Goal: Task Accomplishment & Management: Manage account settings

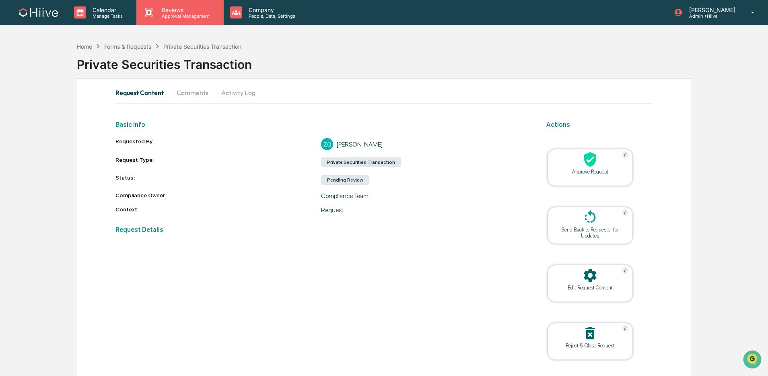
click at [156, 18] on p "Approval Management" at bounding box center [184, 16] width 59 height 6
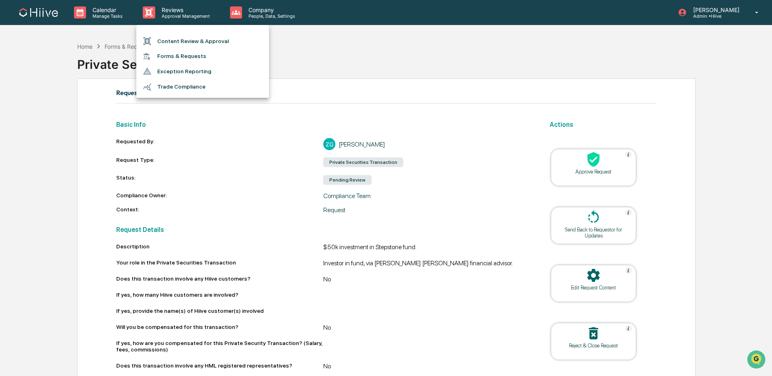
click at [171, 43] on li "Content Review & Approval" at bounding box center [202, 40] width 133 height 15
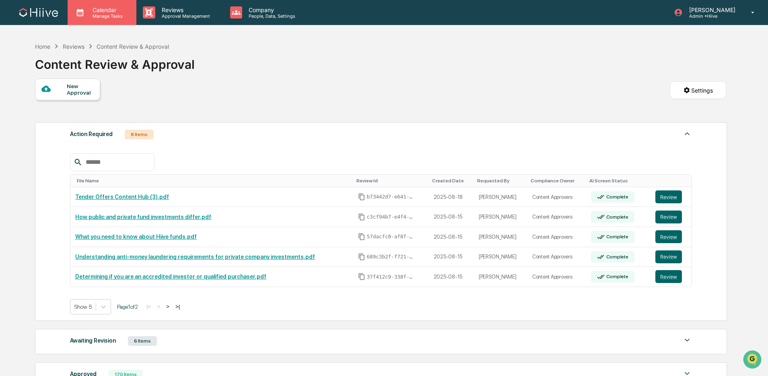
click at [120, 17] on p "Manage Tasks" at bounding box center [106, 16] width 41 height 6
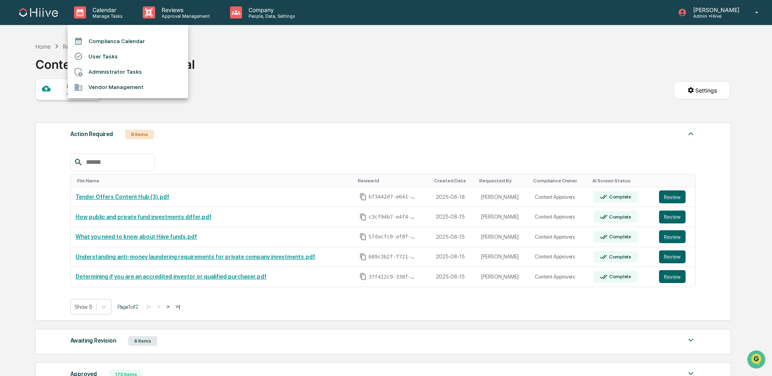
click at [120, 38] on li "Compliance Calendar" at bounding box center [128, 40] width 121 height 15
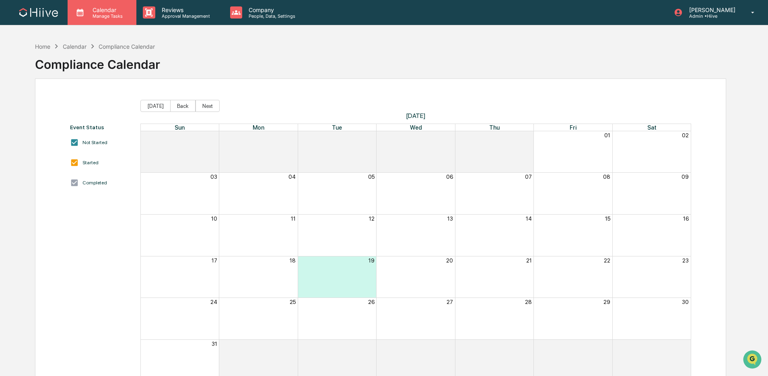
click at [112, 15] on p "Manage Tasks" at bounding box center [106, 16] width 41 height 6
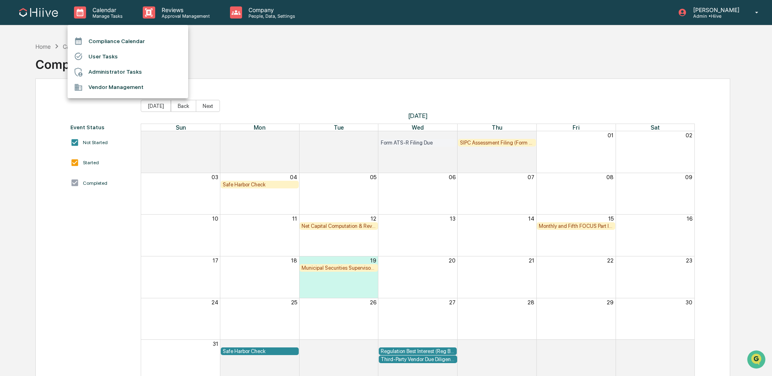
click at [115, 56] on li "User Tasks" at bounding box center [128, 56] width 121 height 15
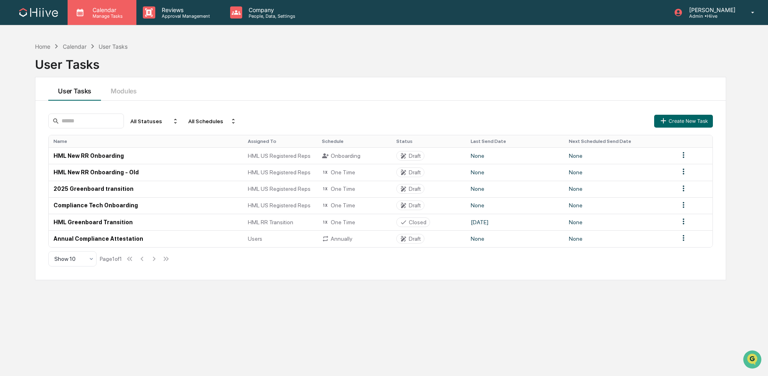
click at [110, 18] on p "Manage Tasks" at bounding box center [106, 16] width 41 height 6
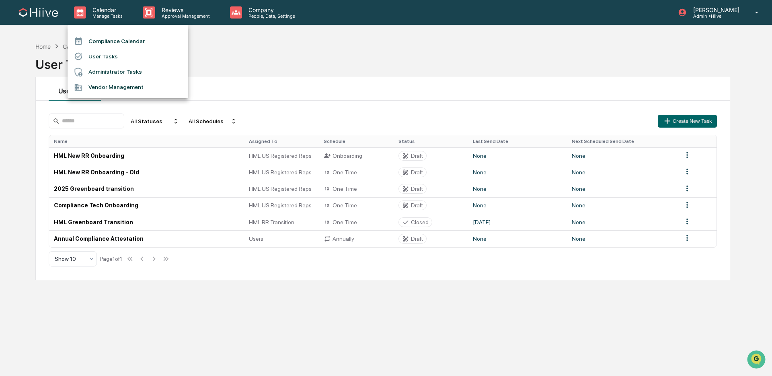
click at [177, 20] on div at bounding box center [386, 188] width 772 height 376
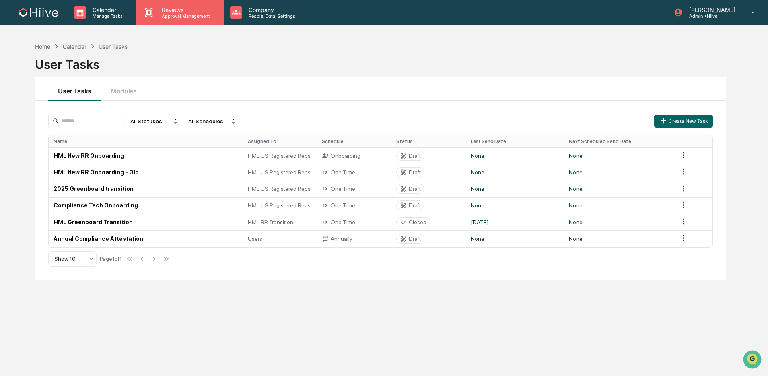
click at [174, 14] on p "Approval Management" at bounding box center [184, 16] width 59 height 6
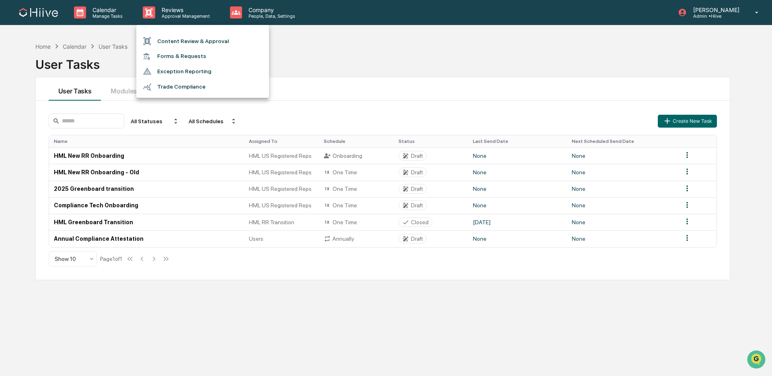
click at [169, 57] on li "Forms & Requests" at bounding box center [202, 56] width 133 height 15
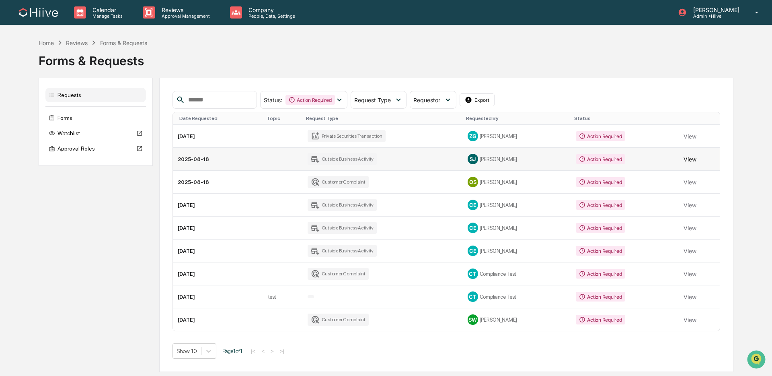
click at [585, 160] on button "View" at bounding box center [690, 159] width 13 height 16
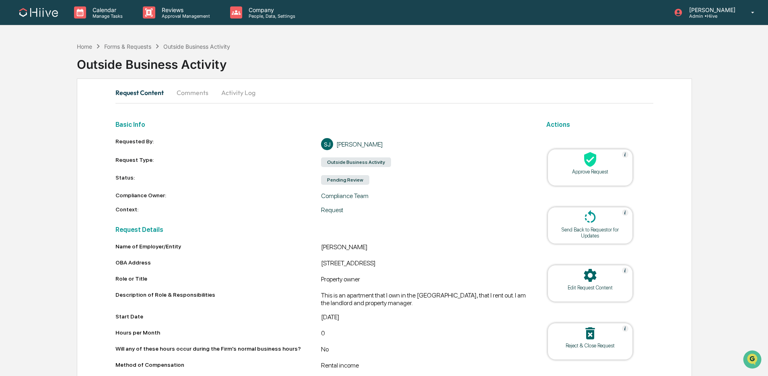
click at [183, 91] on button "Comments" at bounding box center [192, 92] width 45 height 19
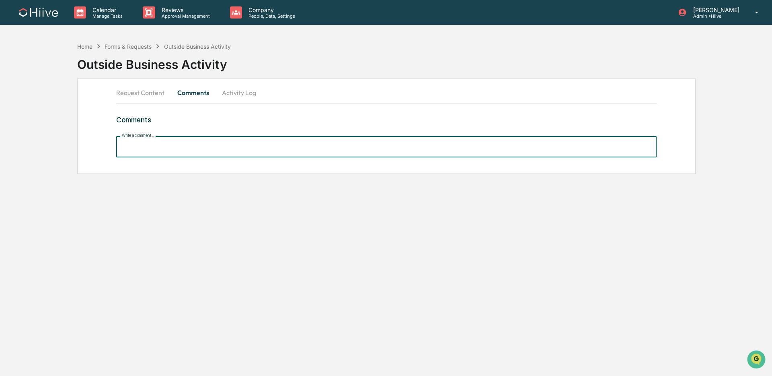
click at [179, 146] on input "Write a comment..." at bounding box center [386, 146] width 540 height 21
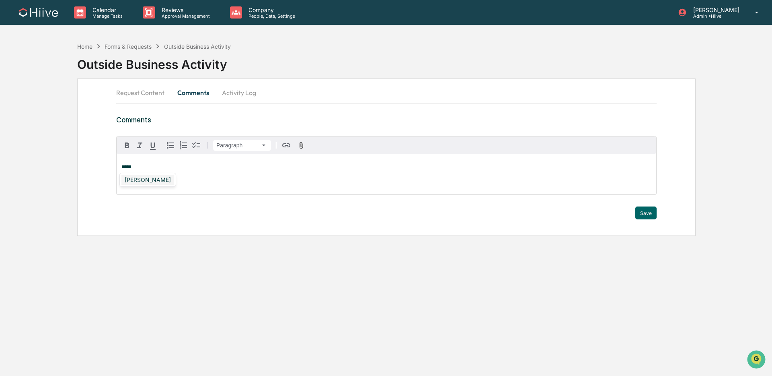
click at [152, 180] on div "[PERSON_NAME]" at bounding box center [147, 179] width 53 height 10
click at [585, 214] on button "Save" at bounding box center [645, 212] width 21 height 13
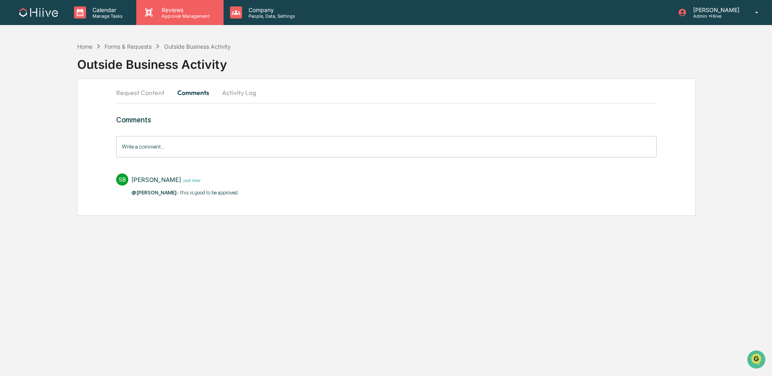
click at [185, 12] on p "Reviews" at bounding box center [184, 9] width 59 height 7
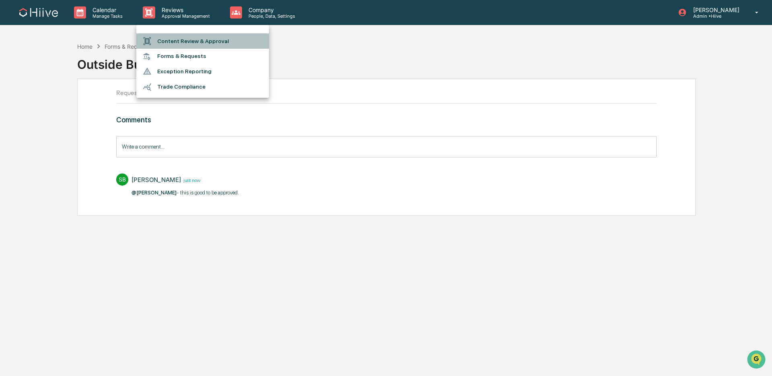
click at [185, 45] on li "Content Review & Approval" at bounding box center [202, 40] width 133 height 15
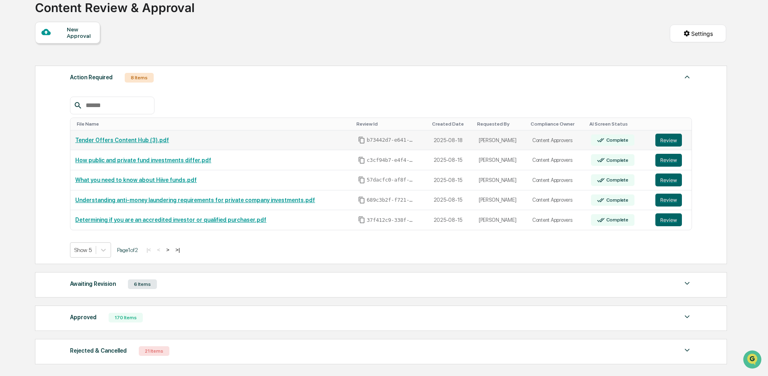
scroll to position [61, 0]
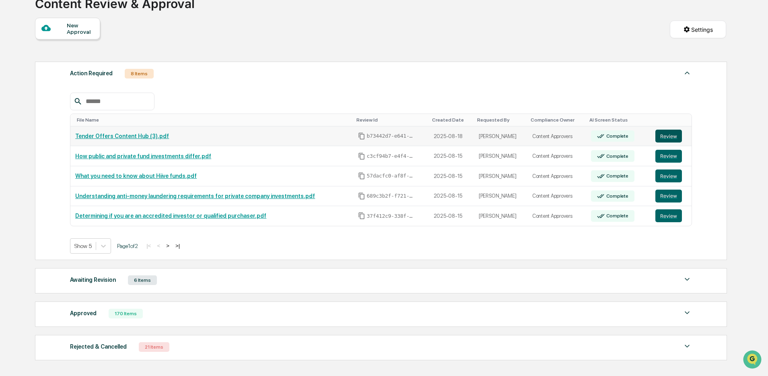
click at [585, 138] on button "Review" at bounding box center [668, 135] width 27 height 13
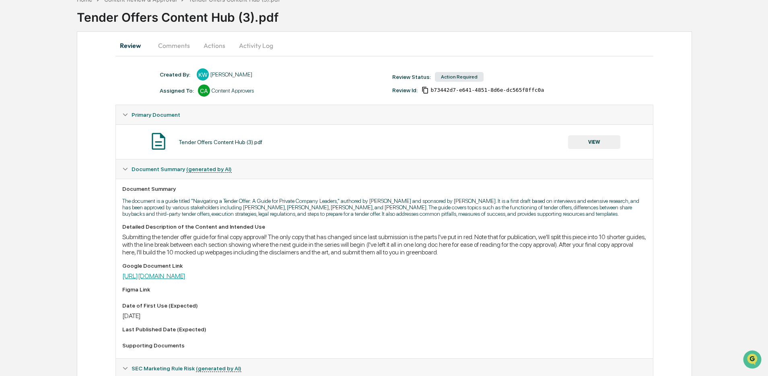
click at [185, 279] on link "https://docs.google.com/document/d/1542thNKkTbV8cDxA_gEDSDLRlCY0Z94TeO4rKK7cc60…" at bounding box center [153, 276] width 63 height 8
click at [593, 143] on button "VIEW" at bounding box center [594, 142] width 52 height 14
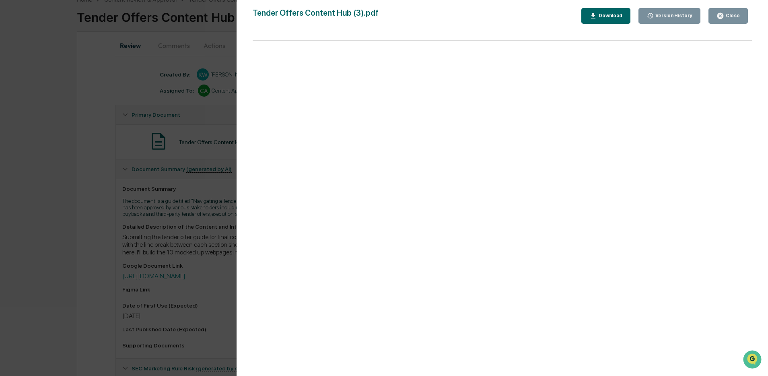
click at [587, 143] on div at bounding box center [501, 212] width 499 height 343
click at [195, 269] on div "Version History 08/18/2025, 05:16 PM Kate Wilson Tender Offers Content Hub (3).…" at bounding box center [384, 188] width 768 height 376
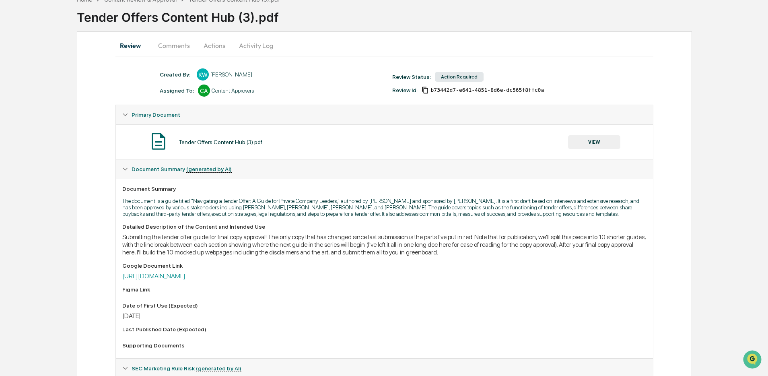
scroll to position [0, 0]
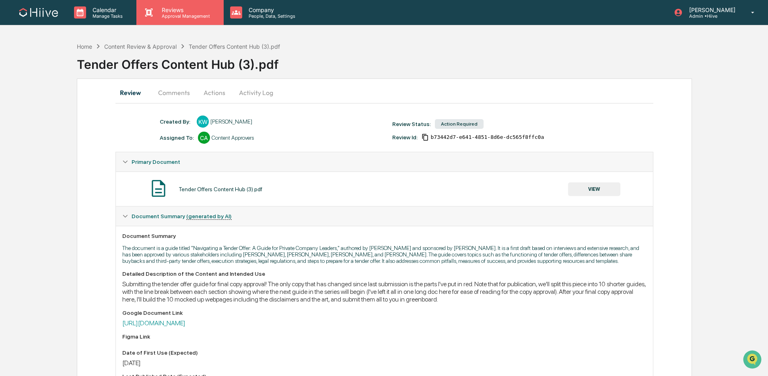
click at [162, 12] on p "Reviews" at bounding box center [184, 9] width 59 height 7
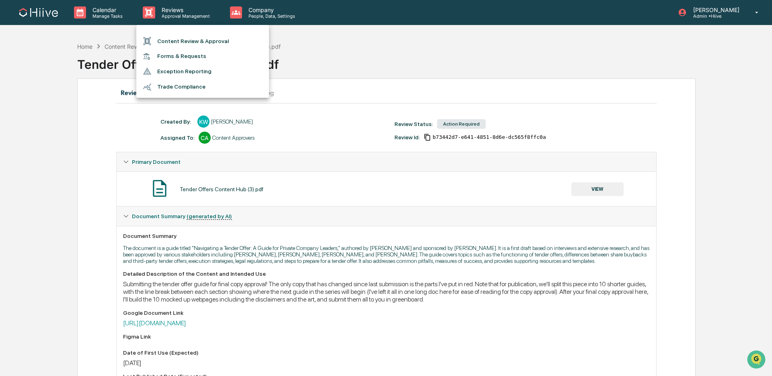
click at [157, 185] on div at bounding box center [386, 188] width 772 height 376
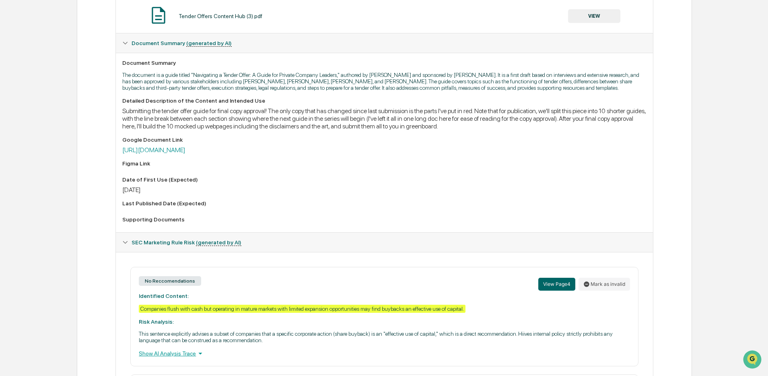
scroll to position [174, 0]
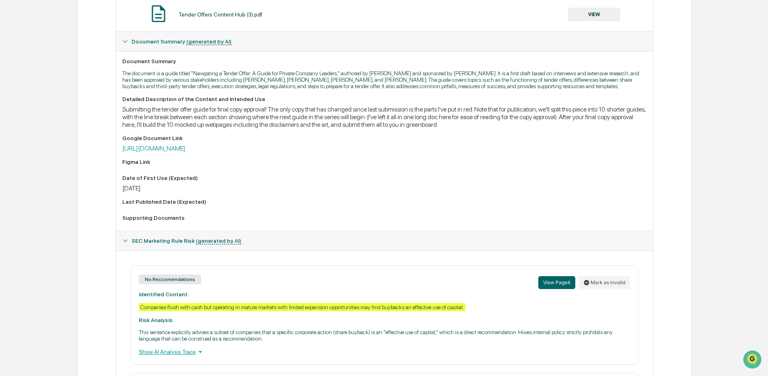
click at [588, 14] on button "VIEW" at bounding box center [594, 15] width 52 height 14
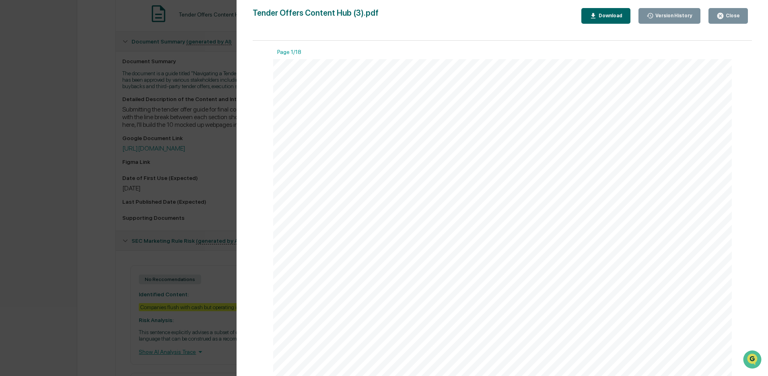
click at [138, 90] on div "Version History 08/18/2025, 05:16 PM Kate Wilson Tender Offers Content Hub (3).…" at bounding box center [384, 188] width 768 height 376
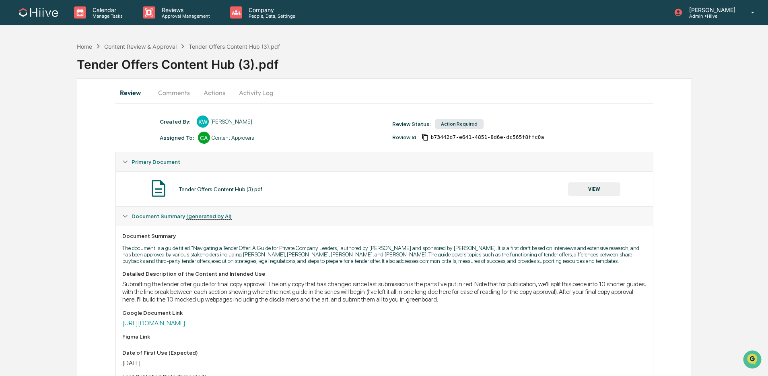
scroll to position [116, 0]
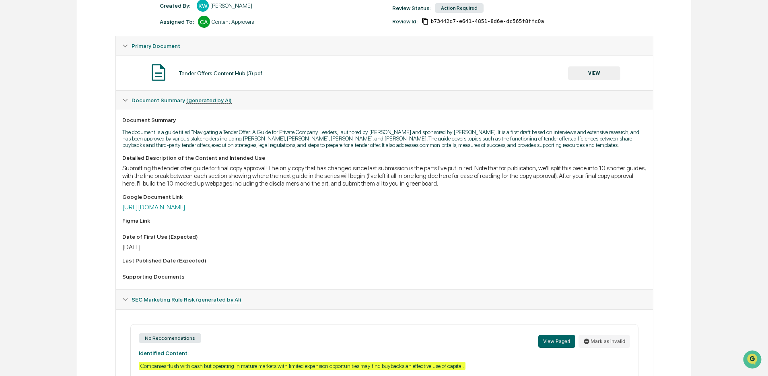
click at [185, 211] on link "https://docs.google.com/document/d/1542thNKkTbV8cDxA_gEDSDLRlCY0Z94TeO4rKK7cc60…" at bounding box center [153, 207] width 63 height 8
